Goal: Check status: Check status

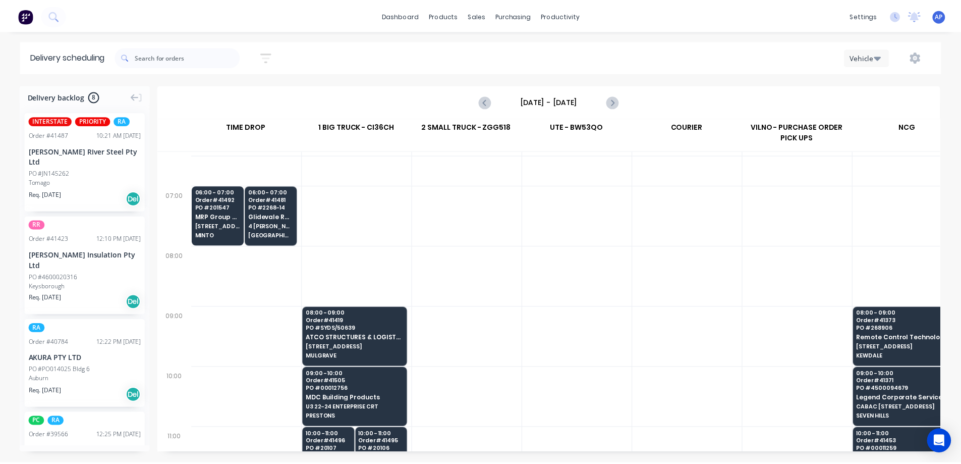
scroll to position [50, 1]
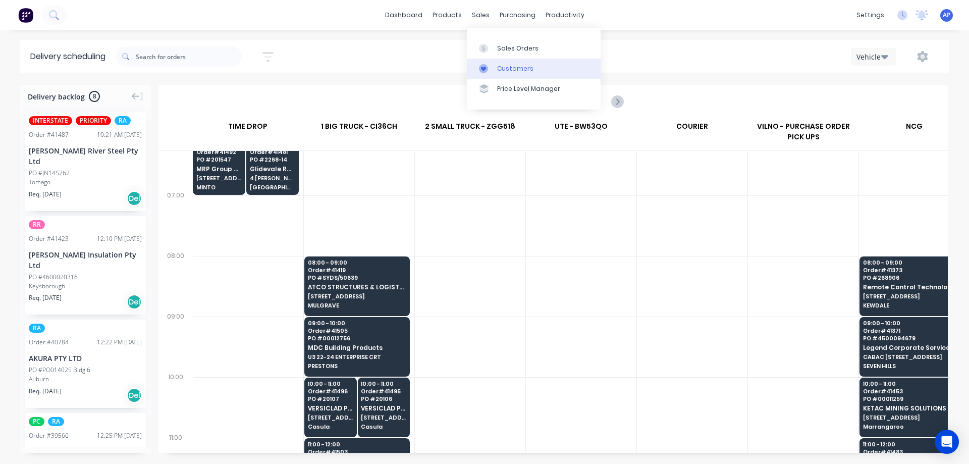
click at [515, 64] on link "Customers" at bounding box center [534, 69] width 134 height 20
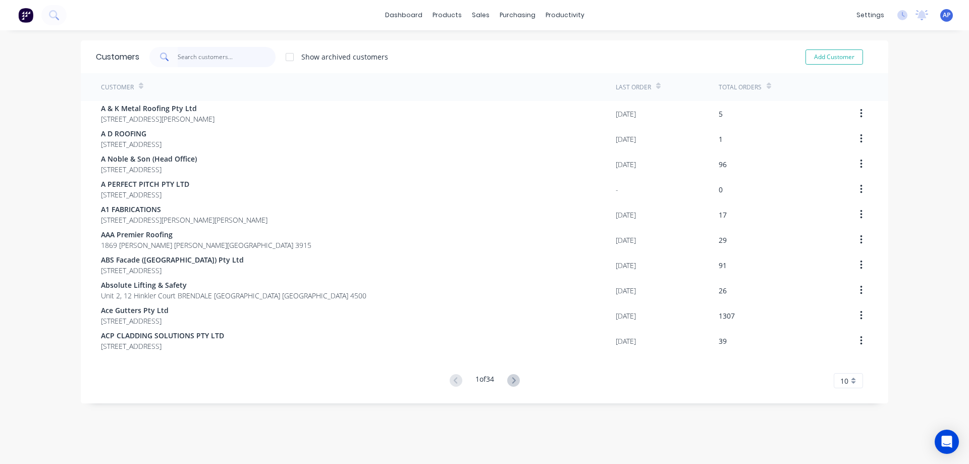
click at [201, 57] on input "text" at bounding box center [227, 57] width 98 height 20
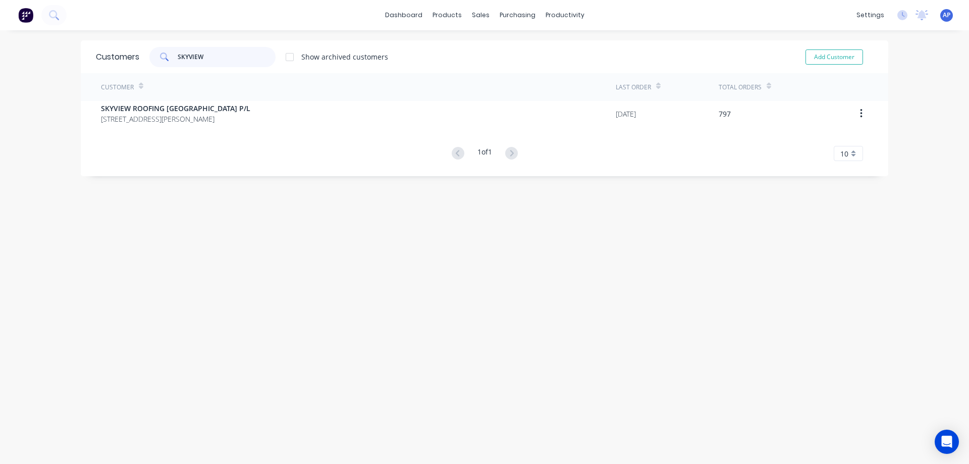
type input "SKYVIEW"
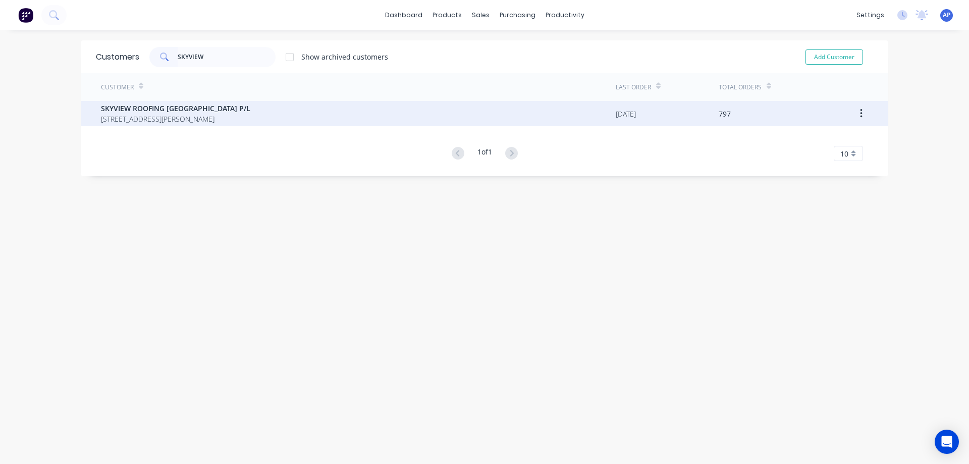
click at [190, 104] on span "SKYVIEW ROOFING [GEOGRAPHIC_DATA] P/L" at bounding box center [175, 108] width 149 height 11
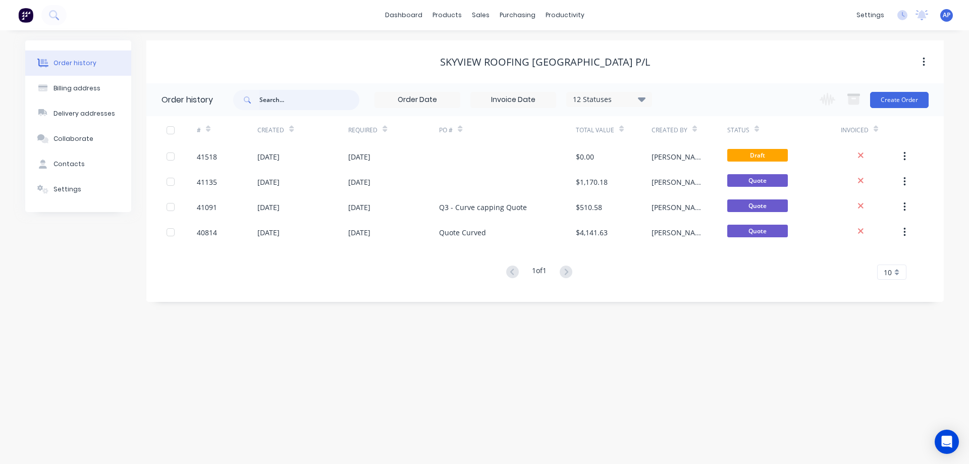
click at [284, 105] on input "text" at bounding box center [309, 100] width 100 height 20
type input "CDC 5"
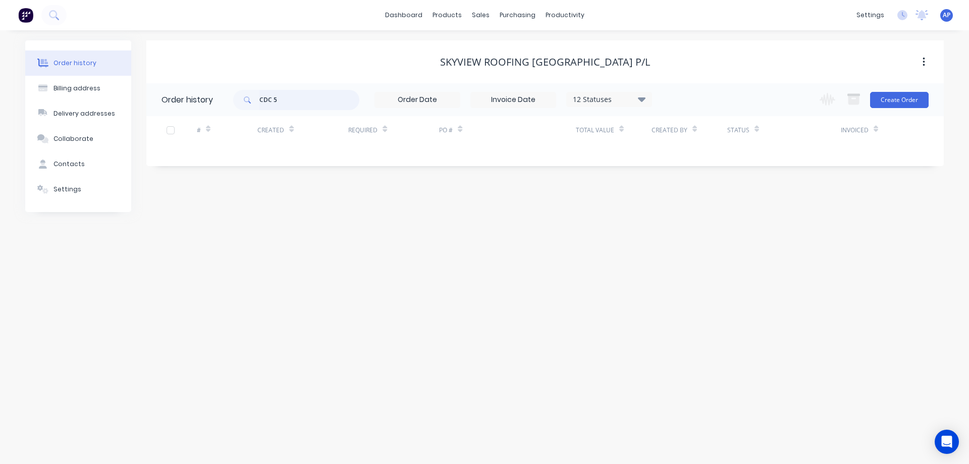
click at [285, 97] on input "CDC 5" at bounding box center [309, 100] width 100 height 20
type input "CDC"
click at [644, 102] on icon at bounding box center [642, 99] width 8 height 12
click at [692, 215] on label at bounding box center [692, 215] width 0 height 0
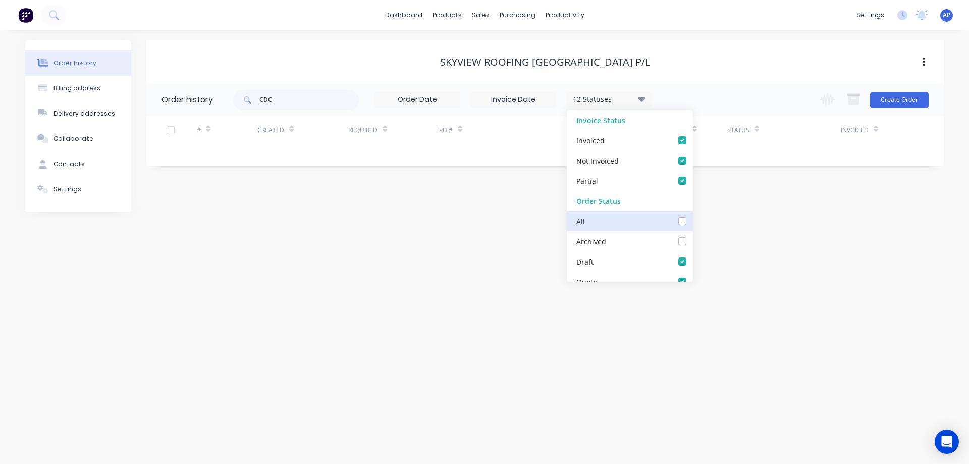
click at [692, 220] on input "checkbox" at bounding box center [696, 220] width 8 height 10
checkbox input "true"
click at [744, 242] on div "Order history Billing address Delivery addresses Collaborate Contacts Settings …" at bounding box center [484, 246] width 969 height 433
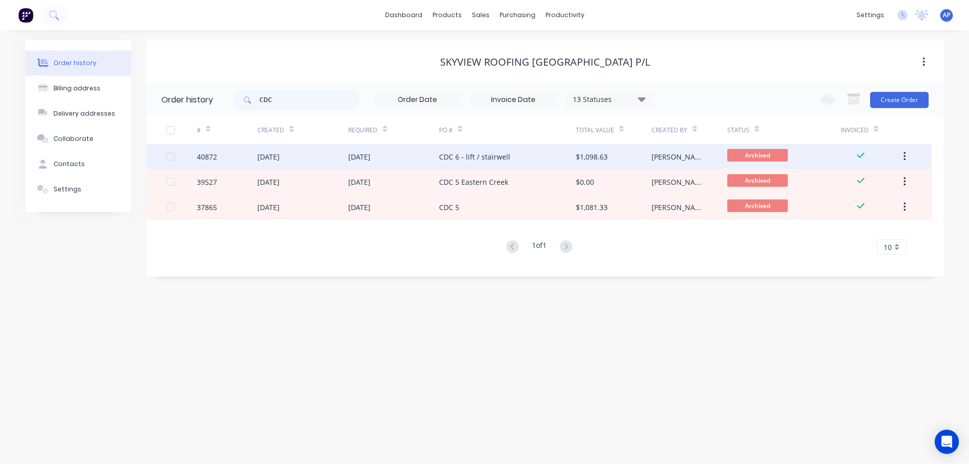
click at [402, 161] on div "[DATE]" at bounding box center [393, 156] width 91 height 25
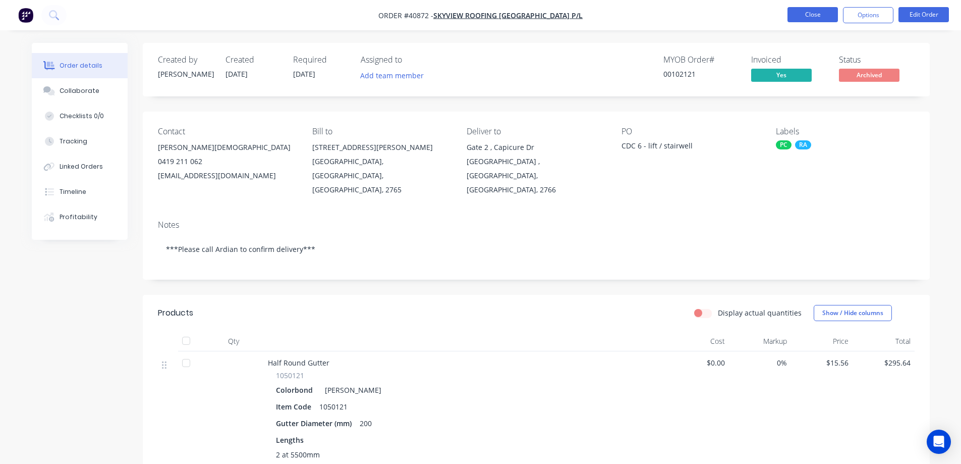
click at [803, 15] on button "Close" at bounding box center [813, 14] width 50 height 15
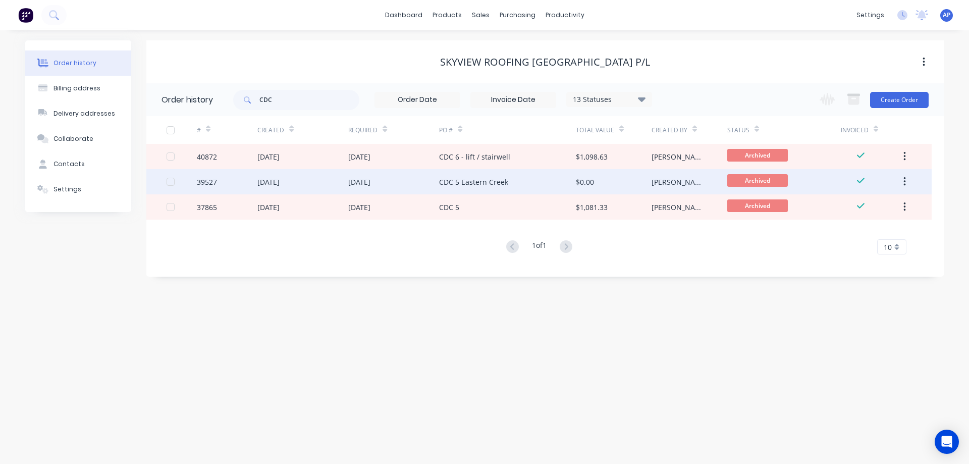
click at [427, 184] on div "[DATE]" at bounding box center [393, 181] width 91 height 25
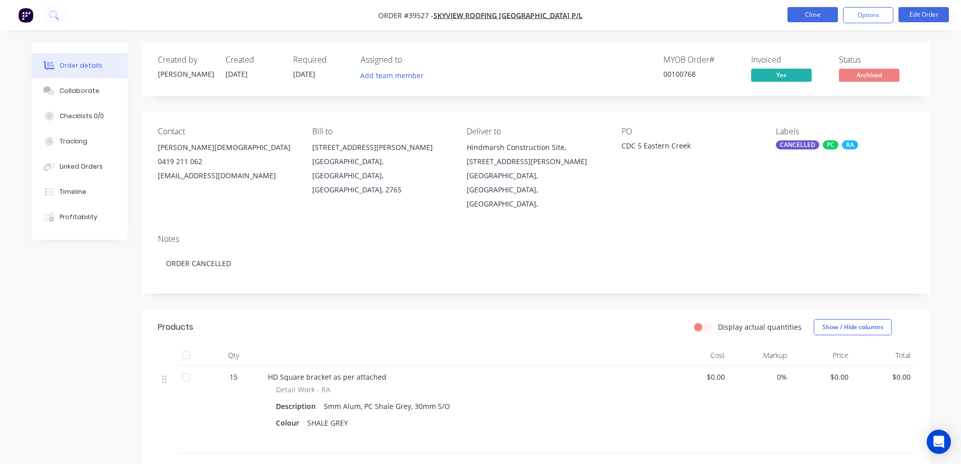
click at [798, 14] on button "Close" at bounding box center [813, 14] width 50 height 15
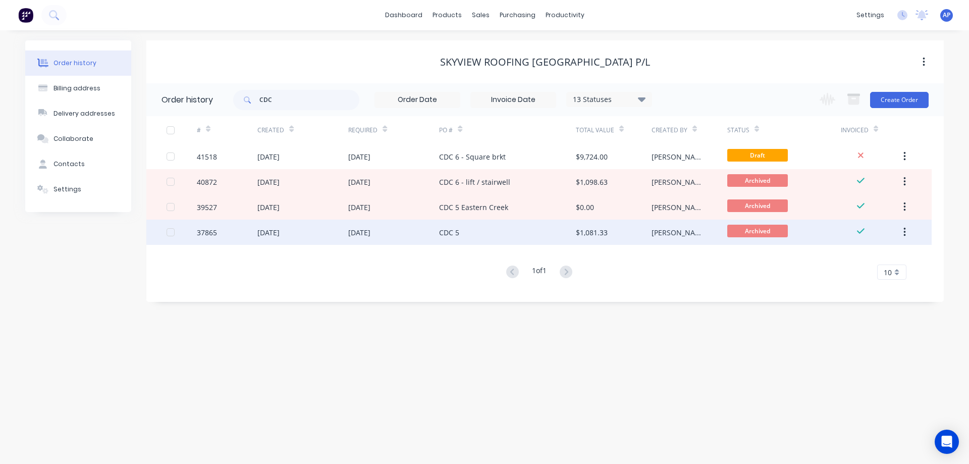
click at [413, 231] on div "[DATE]" at bounding box center [393, 231] width 91 height 25
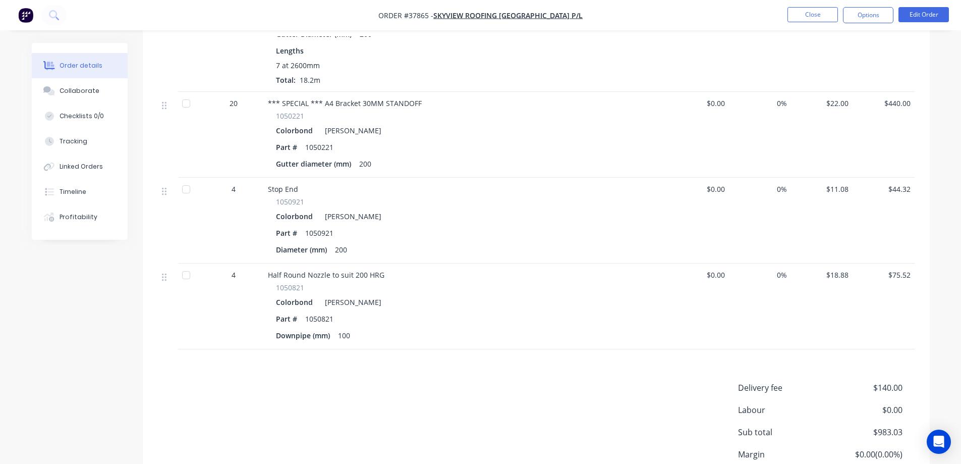
scroll to position [202, 0]
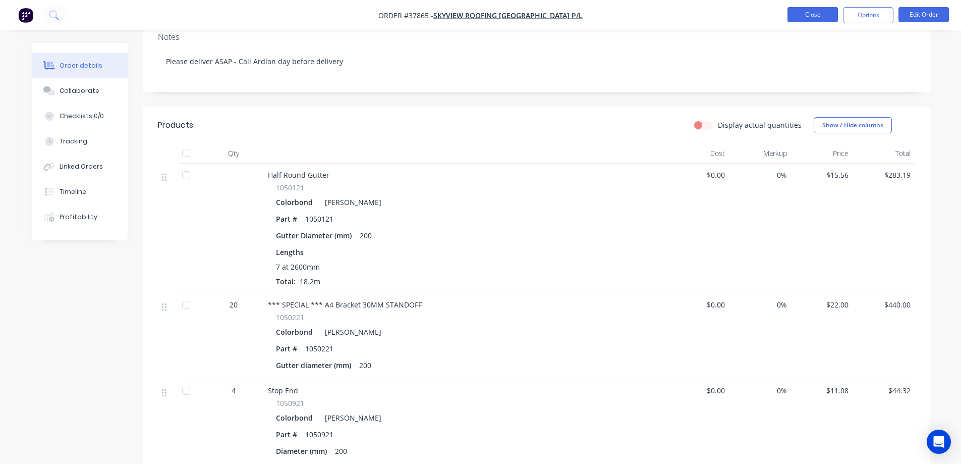
click at [795, 13] on button "Close" at bounding box center [813, 14] width 50 height 15
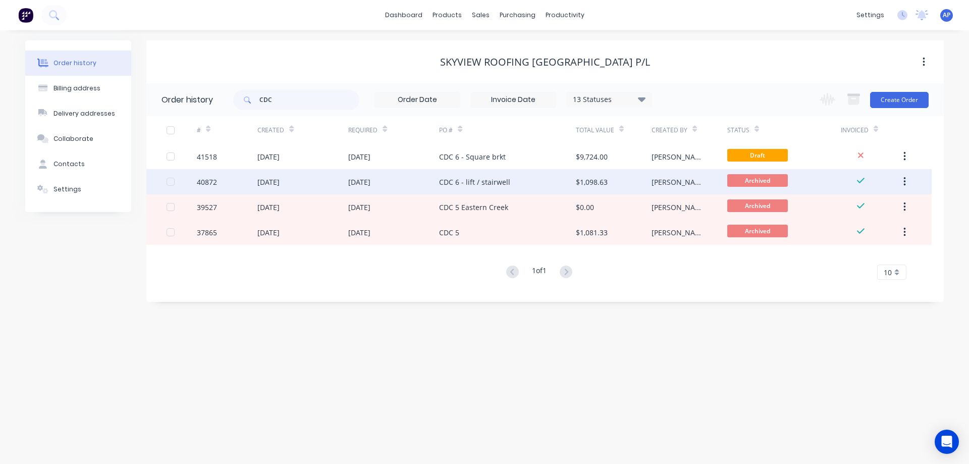
click at [405, 179] on div "[DATE]" at bounding box center [393, 181] width 91 height 25
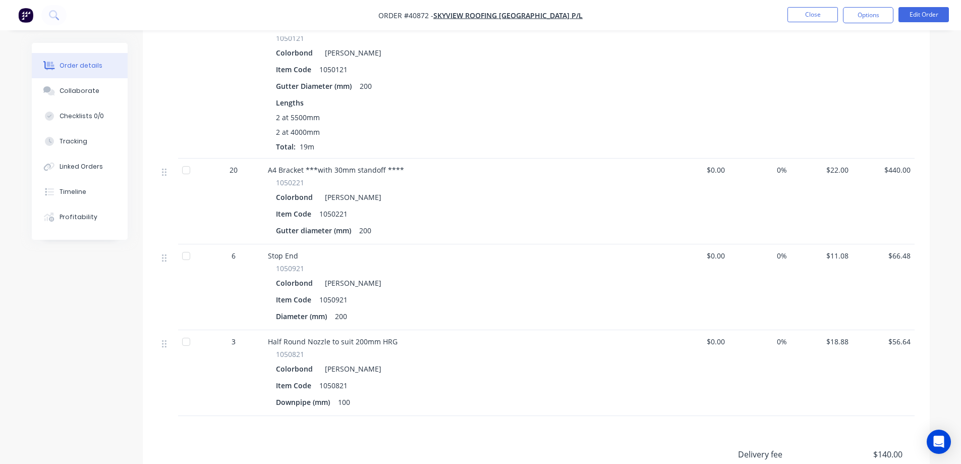
scroll to position [252, 0]
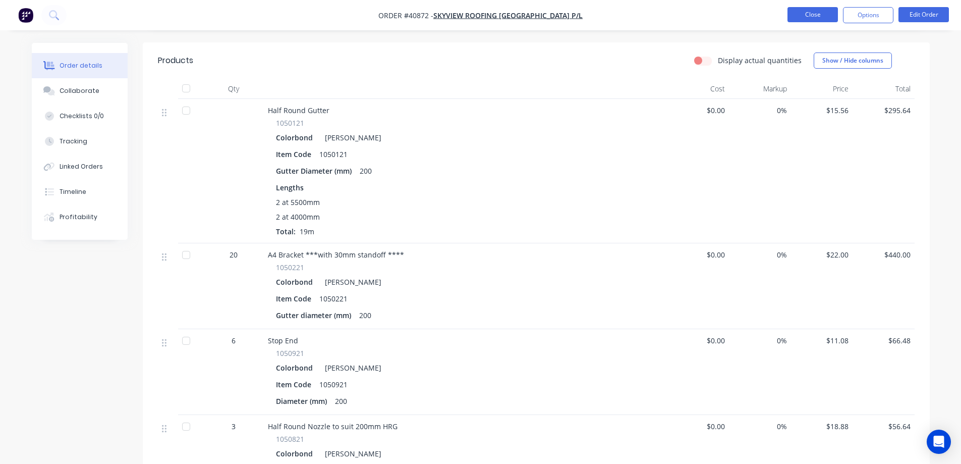
click at [797, 9] on button "Close" at bounding box center [813, 14] width 50 height 15
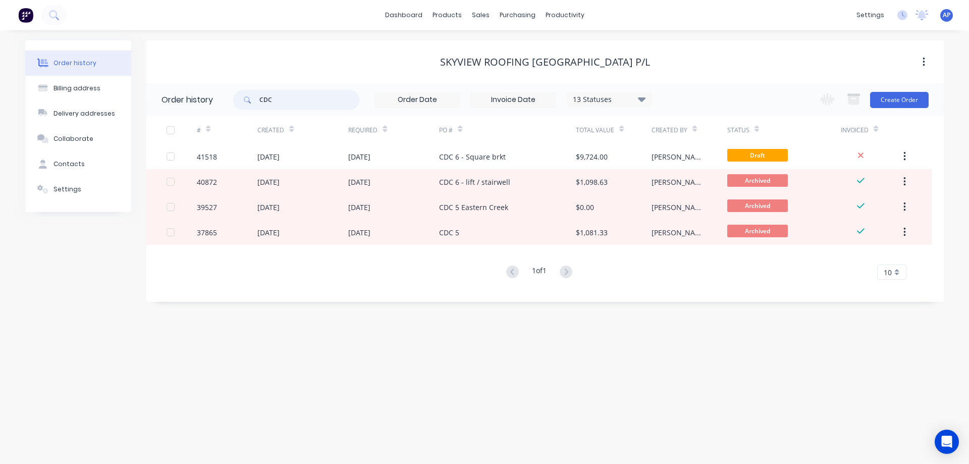
drag, startPoint x: 286, startPoint y: 103, endPoint x: 250, endPoint y: 104, distance: 35.3
click at [250, 104] on div "CDC" at bounding box center [296, 100] width 126 height 20
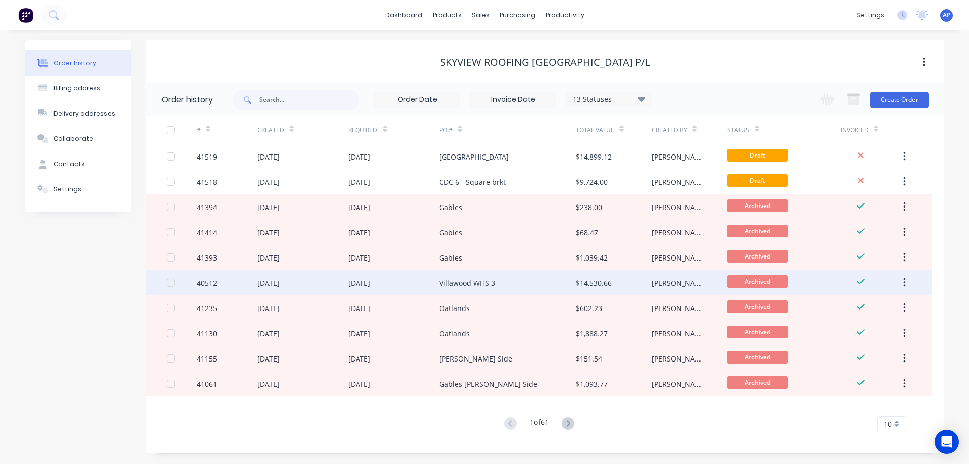
click at [504, 281] on div "Villawood WHS 3" at bounding box center [507, 282] width 136 height 25
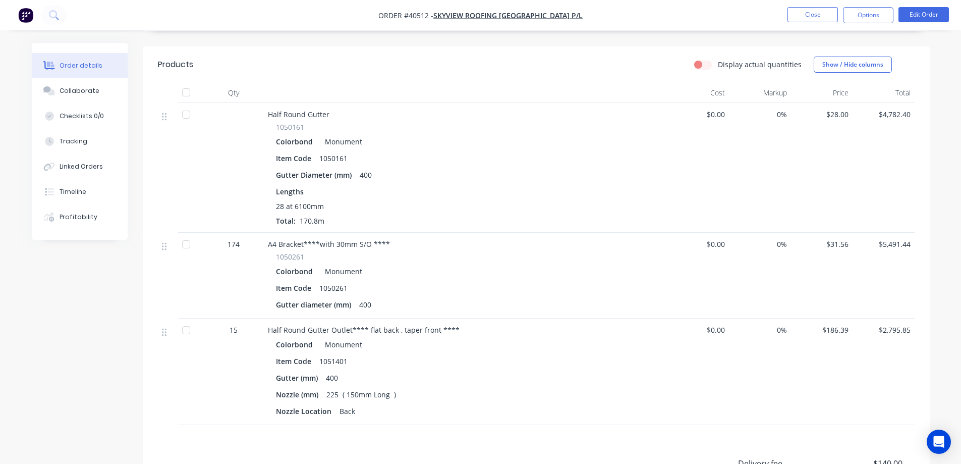
scroll to position [252, 0]
